Goal: Check status

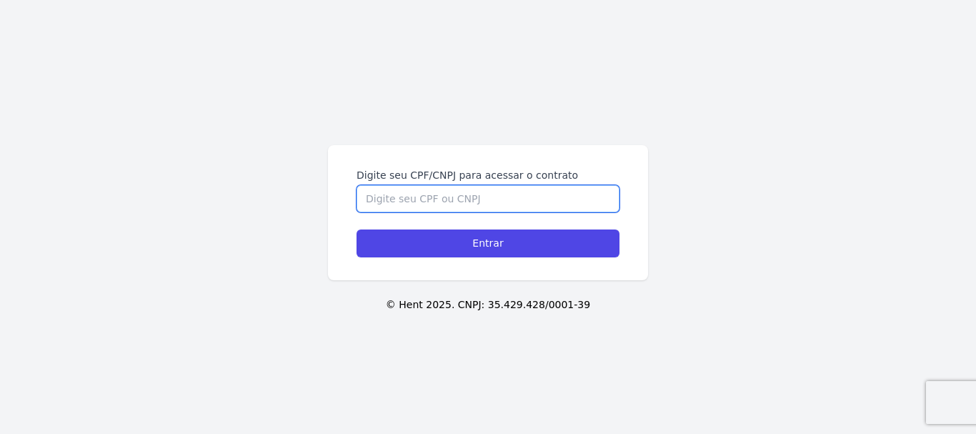
click at [396, 191] on input "Digite seu CPF/CNPJ para acessar o contrato" at bounding box center [487, 198] width 263 height 27
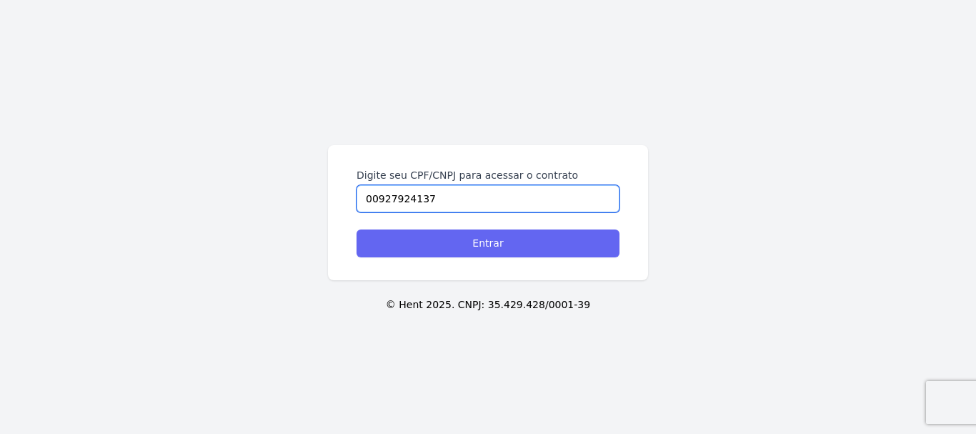
type input "00927924137"
click at [441, 241] on input "Entrar" at bounding box center [487, 243] width 263 height 28
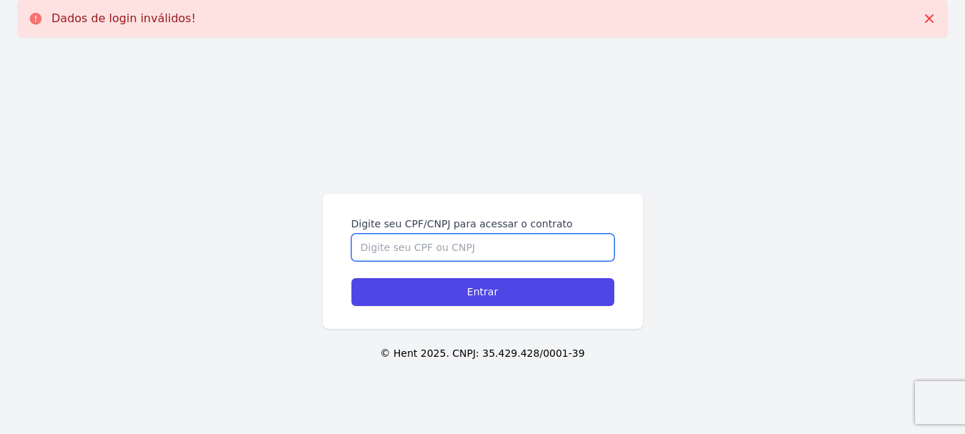
drag, startPoint x: 0, startPoint y: 0, endPoint x: 441, endPoint y: 241, distance: 502.5
click at [441, 241] on input "Digite seu CPF/CNPJ para acessar o contrato" at bounding box center [482, 247] width 263 height 27
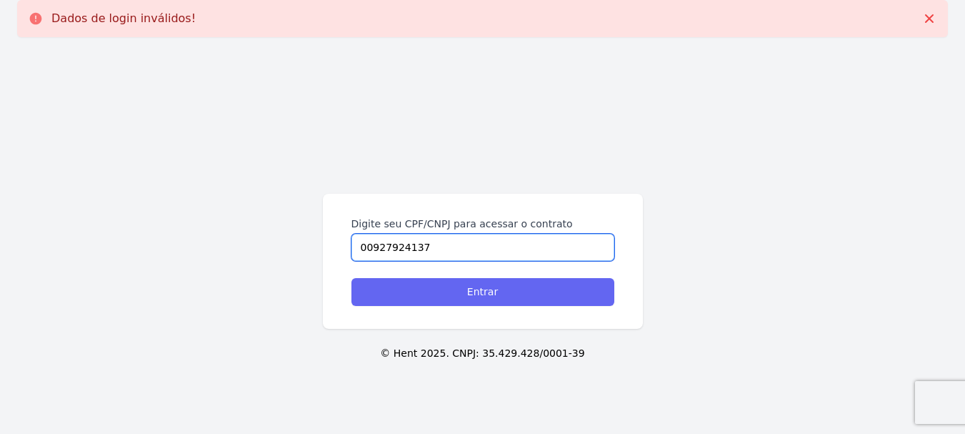
type input "00927924137"
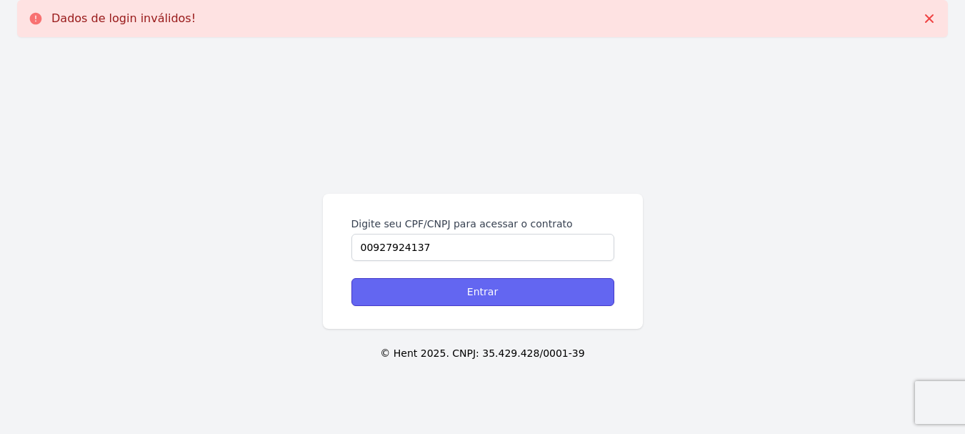
click at [468, 294] on input "Entrar" at bounding box center [482, 292] width 263 height 28
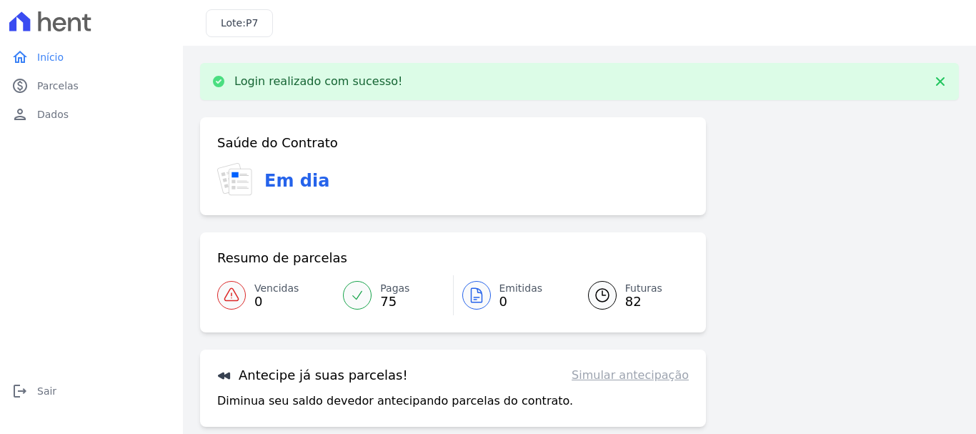
scroll to position [111, 0]
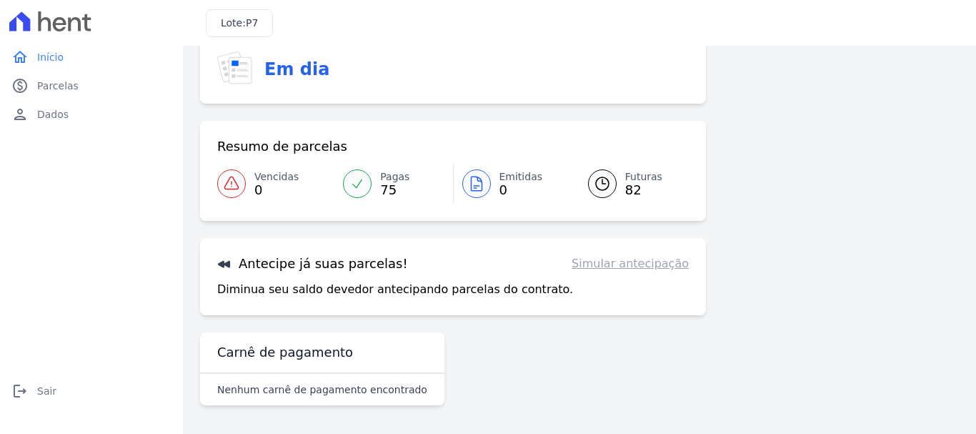
click at [622, 266] on link "Simular antecipação" at bounding box center [629, 263] width 117 height 17
click at [619, 179] on link "Futuras 82" at bounding box center [630, 184] width 118 height 40
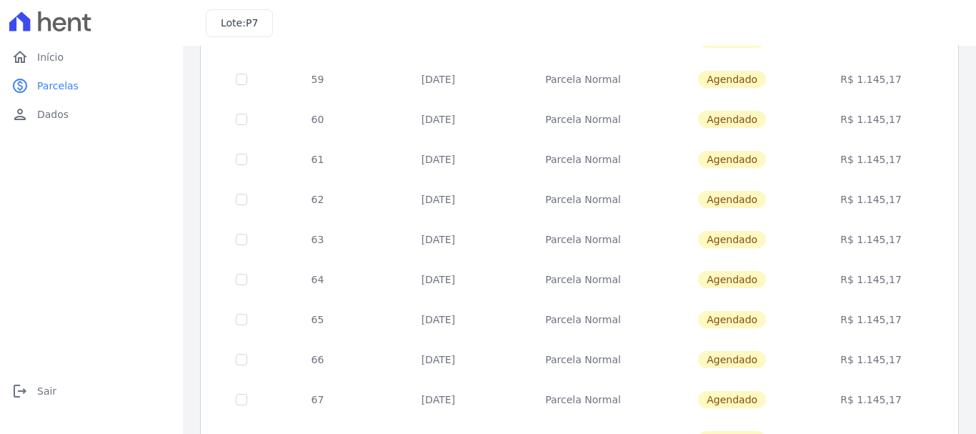
scroll to position [644, 0]
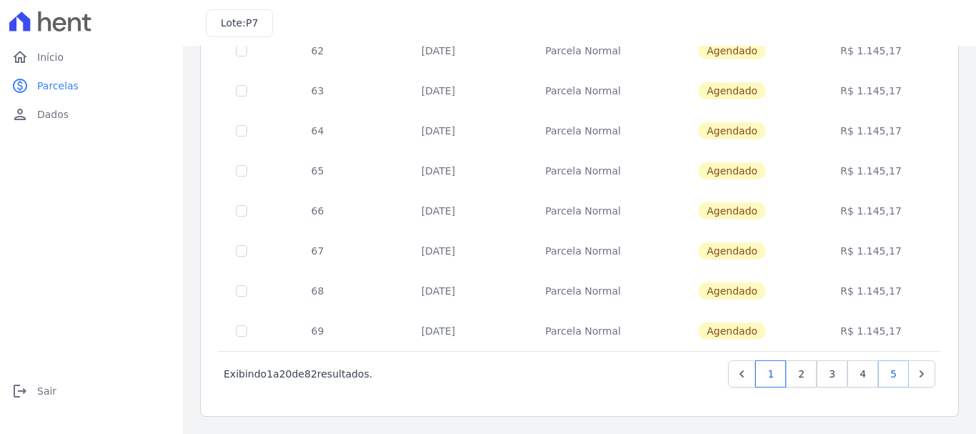
click at [886, 373] on link "5" at bounding box center [893, 373] width 31 height 27
